Goal: Understand site structure

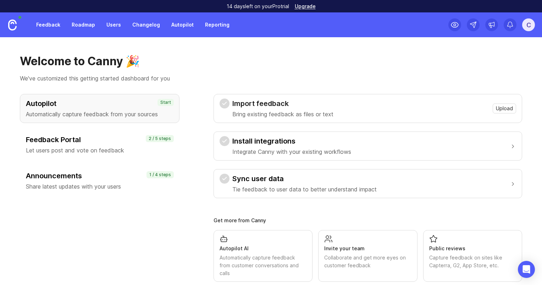
click at [84, 25] on link "Roadmap" at bounding box center [83, 24] width 32 height 13
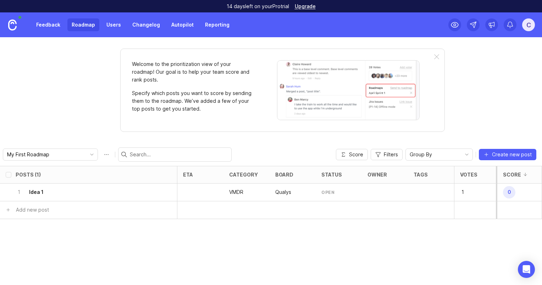
scroll to position [0, 96]
click at [459, 174] on div "Effort" at bounding box center [465, 174] width 20 height 5
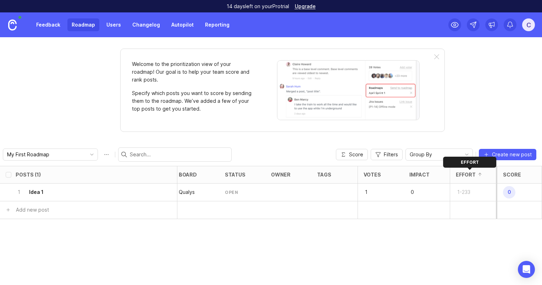
click at [459, 174] on div "Effort" at bounding box center [465, 174] width 20 height 5
click at [352, 156] on span "Score" at bounding box center [356, 154] width 14 height 7
